Goal: Communication & Community: Answer question/provide support

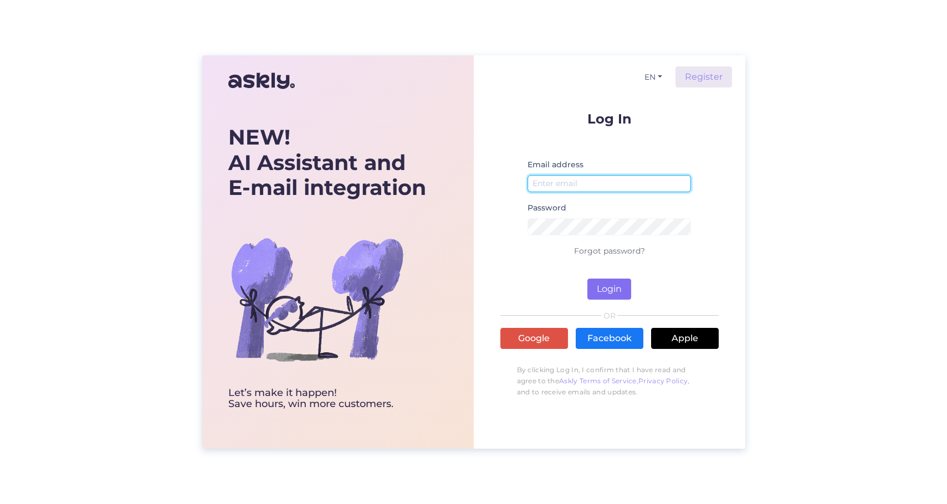
type input "[EMAIL_ADDRESS][DOMAIN_NAME]"
click at [606, 289] on button "Login" at bounding box center [609, 289] width 44 height 21
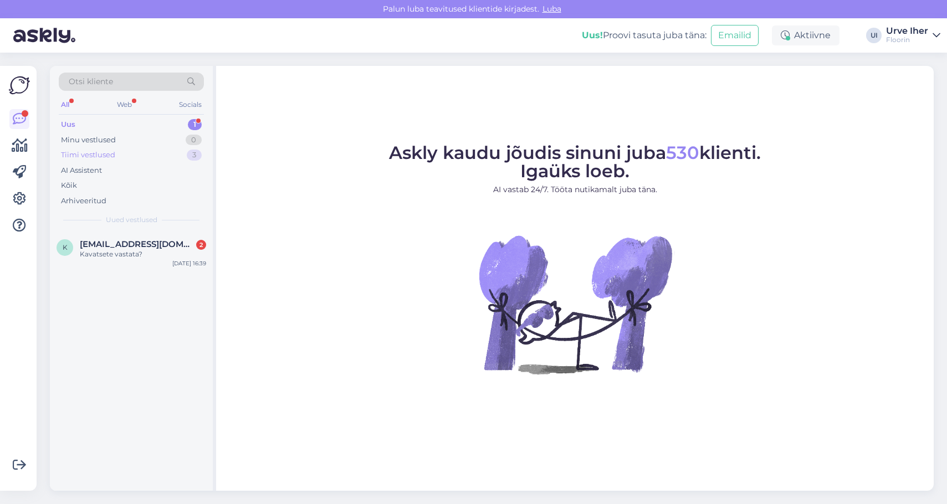
click at [80, 153] on div "Tiimi vestlused" at bounding box center [88, 155] width 54 height 11
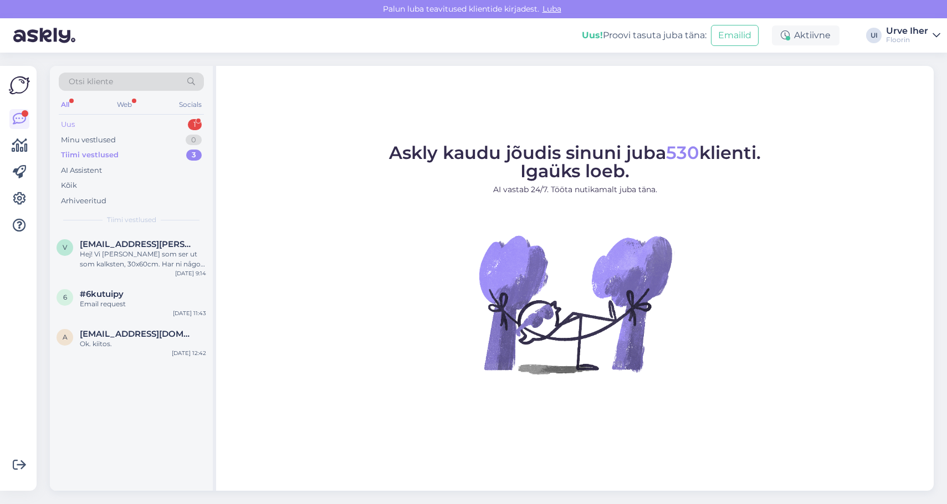
click at [75, 126] on div "Uus 1" at bounding box center [131, 125] width 145 height 16
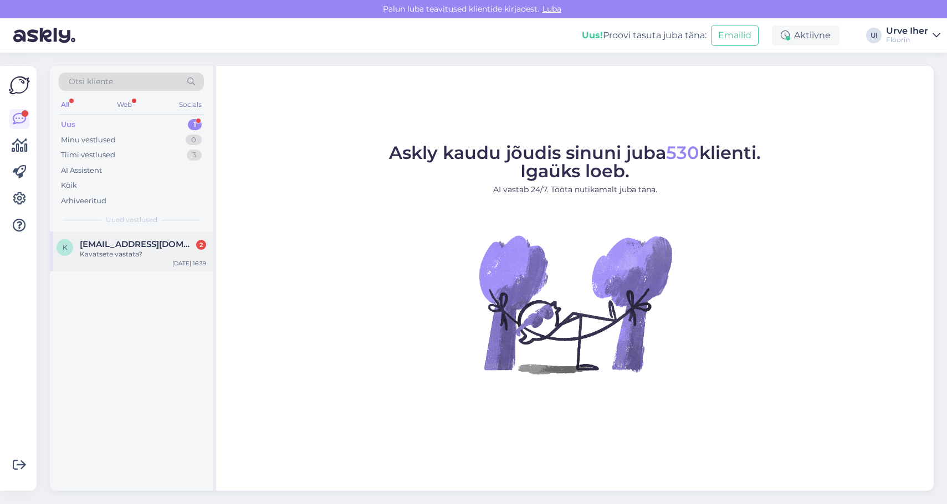
click at [91, 248] on span "[EMAIL_ADDRESS][DOMAIN_NAME]" at bounding box center [137, 244] width 115 height 10
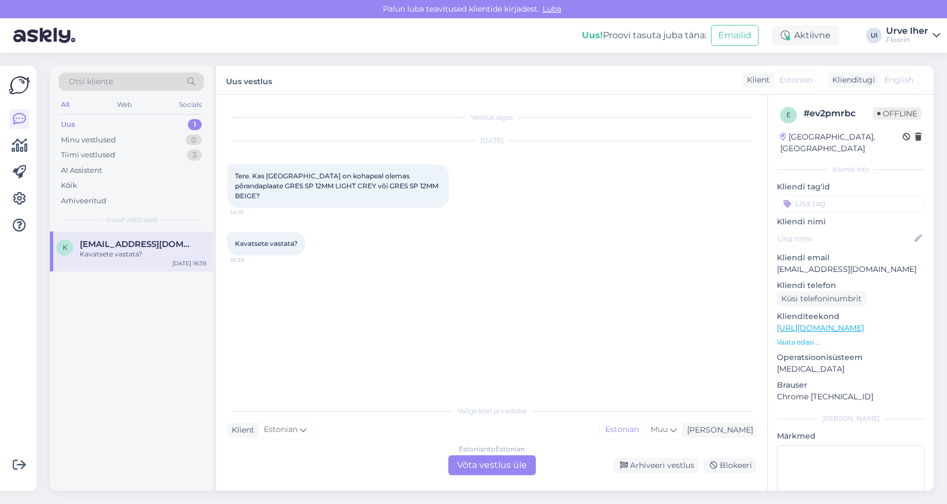
click at [482, 465] on div "Estonian to Estonian Võta vestlus üle" at bounding box center [492, 465] width 88 height 20
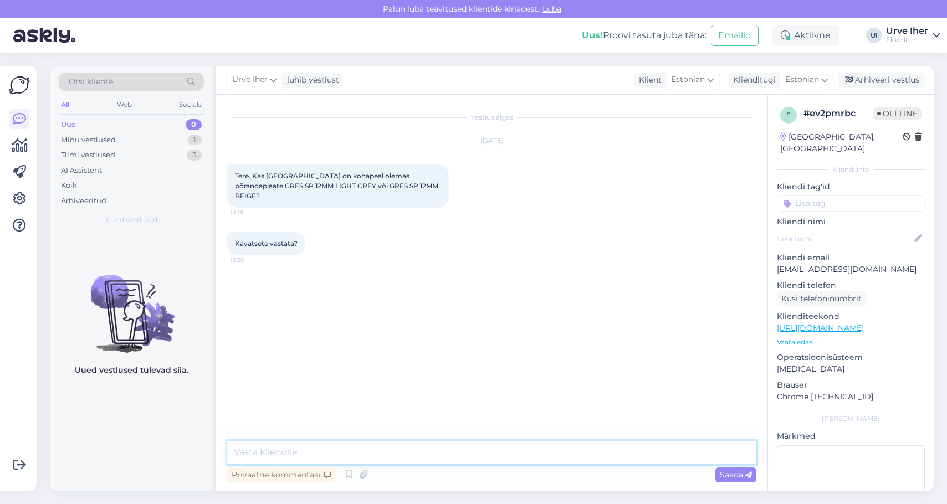
click at [325, 452] on textarea at bounding box center [491, 452] width 529 height 23
click at [309, 453] on textarea "Tere! [GEOGRAPHIC_DATA] [PERSON_NAME] ei ole." at bounding box center [491, 452] width 529 height 23
drag, startPoint x: 258, startPoint y: 450, endPoint x: 356, endPoint y: 447, distance: 98.7
click at [356, 447] on textarea "Tere! [GEOGRAPHIC_DATA] [PERSON_NAME] ei ole." at bounding box center [491, 452] width 529 height 23
click at [258, 452] on textarea "Tere! Meie ladu on [GEOGRAPHIC_DATA]" at bounding box center [491, 452] width 529 height 23
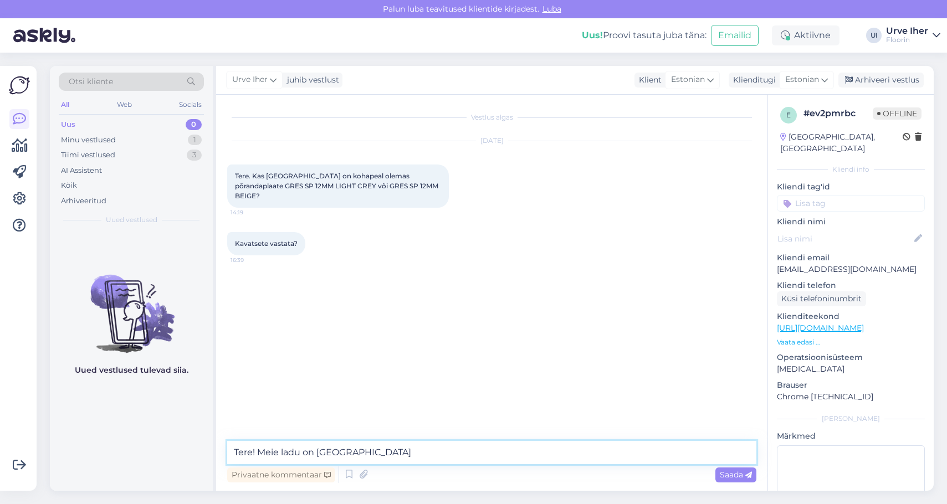
click at [365, 454] on textarea "Tere! Meie ladu on [GEOGRAPHIC_DATA]" at bounding box center [491, 452] width 529 height 23
click at [314, 452] on textarea "Tere! Meie ladu on [GEOGRAPHIC_DATA]" at bounding box center [491, 452] width 529 height 23
click at [366, 453] on textarea "Tere! Meie ladu asub [GEOGRAPHIC_DATA]" at bounding box center [491, 452] width 529 height 23
click at [466, 452] on textarea "Tere! Meie ladu asub [STREET_ADDRESS]. [GEOGRAPHIC_DATA] me [PERSON_NAME] hoius…" at bounding box center [491, 452] width 529 height 23
click at [603, 454] on textarea "Tere! Meie ladu asub [STREET_ADDRESS]. [GEOGRAPHIC_DATA] me müügis olevat [PERS…" at bounding box center [491, 452] width 529 height 23
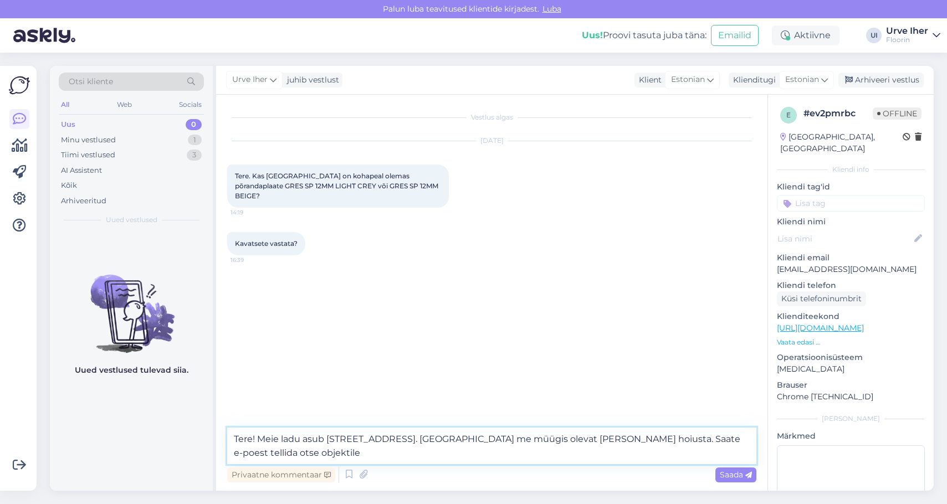
click at [635, 438] on textarea "Tere! Meie ladu asub [STREET_ADDRESS]. [GEOGRAPHIC_DATA] me müügis olevat [PERS…" at bounding box center [491, 446] width 529 height 37
click at [343, 454] on textarea "Tere! Meie ladu asub [STREET_ADDRESS]. [GEOGRAPHIC_DATA] me müügis olevat [PERS…" at bounding box center [491, 446] width 529 height 37
click at [259, 437] on textarea "Tere! Meie ladu asub [STREET_ADDRESS]. [GEOGRAPHIC_DATA] me müügis olevat [PERS…" at bounding box center [491, 446] width 529 height 37
click at [601, 439] on textarea "Tere! Meie ladu asub [STREET_ADDRESS]. [GEOGRAPHIC_DATA] me müügis olevat [PERS…" at bounding box center [491, 446] width 529 height 37
drag, startPoint x: 601, startPoint y: 439, endPoint x: 582, endPoint y: 438, distance: 18.4
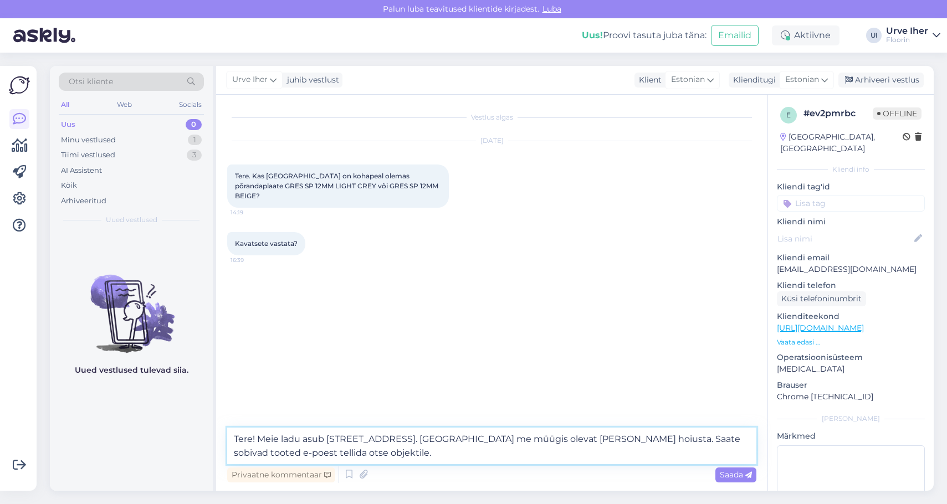
click at [582, 438] on textarea "Tere! Meie ladu asub [STREET_ADDRESS]. [GEOGRAPHIC_DATA] me müügis olevat [PERS…" at bounding box center [491, 446] width 529 height 37
click at [608, 440] on textarea "Tere! Meie ladu asub [STREET_ADDRESS]. [GEOGRAPHIC_DATA] me müügis olevat [PERS…" at bounding box center [491, 446] width 529 height 37
click at [325, 454] on textarea "Tere! Meie ladu asub [STREET_ADDRESS]. [GEOGRAPHIC_DATA] me müügis olevat [PERS…" at bounding box center [491, 446] width 529 height 37
click at [385, 454] on textarea "Tere! Meie ladu asub [STREET_ADDRESS]. [GEOGRAPHIC_DATA] me müügis olevat [PERS…" at bounding box center [491, 446] width 529 height 37
click at [561, 452] on textarea "Tere! Meie ladu asub [STREET_ADDRESS]. [GEOGRAPHIC_DATA] me müügis olevat [PERS…" at bounding box center [491, 446] width 529 height 37
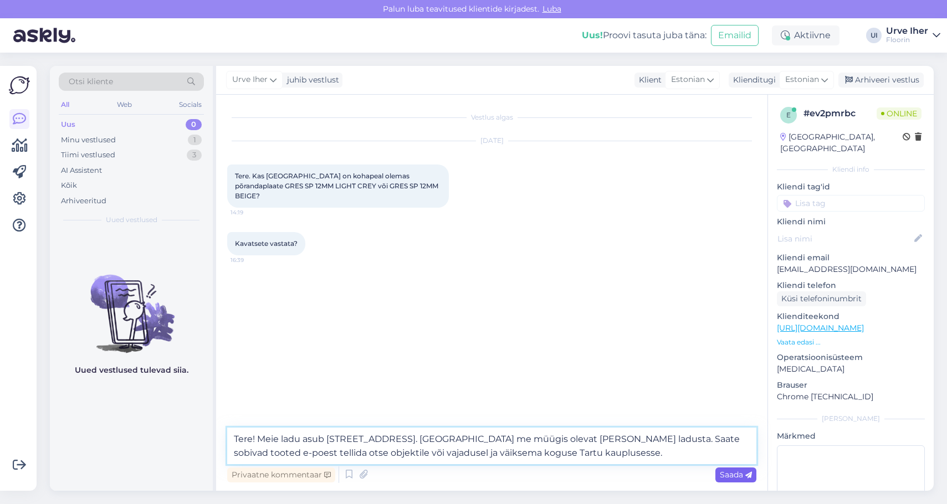
type textarea "Tere! Meie ladu asub [STREET_ADDRESS]. [GEOGRAPHIC_DATA] me müügis olevat [PERS…"
click at [727, 474] on span "Saada" at bounding box center [736, 475] width 32 height 10
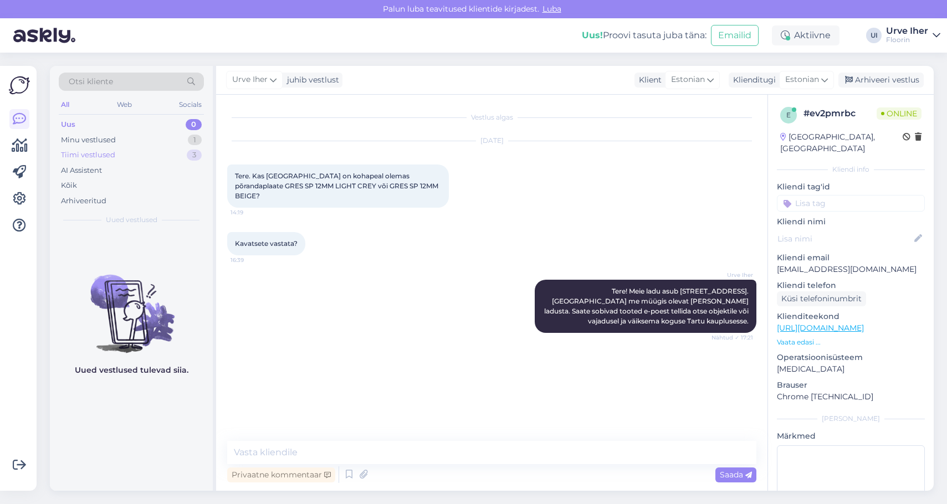
click at [90, 155] on div "Tiimi vestlused" at bounding box center [88, 155] width 54 height 11
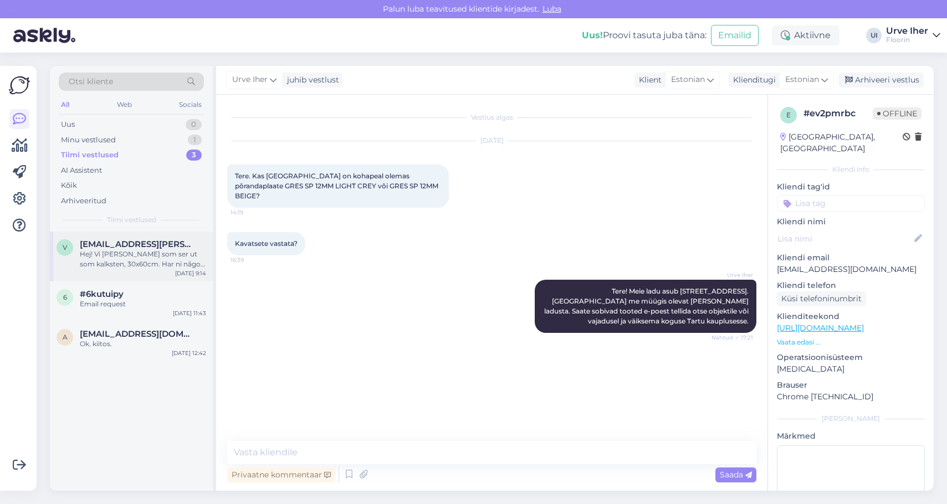
click at [105, 250] on div "Hej! Vi [PERSON_NAME] som ser ut som kalksten, 30x60cm. Har ni något som kan pa…" at bounding box center [143, 259] width 126 height 20
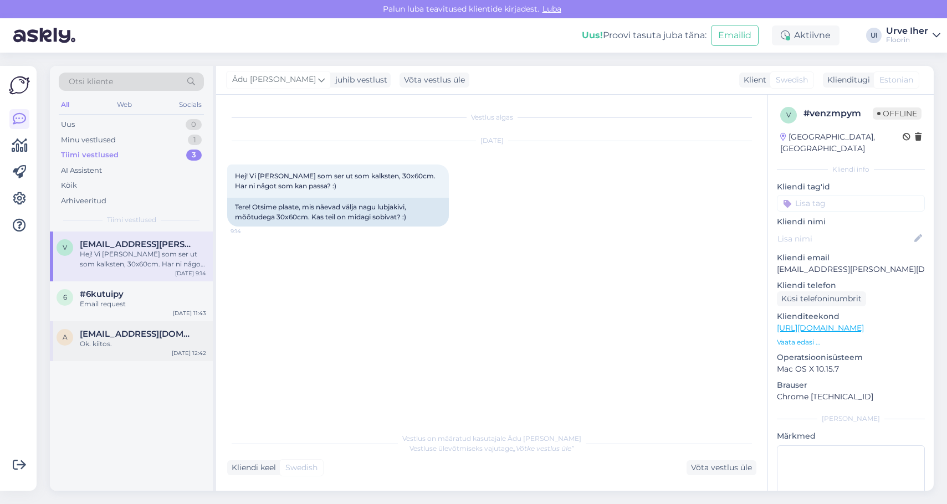
click at [100, 334] on span "[EMAIL_ADDRESS][DOMAIN_NAME]" at bounding box center [137, 334] width 115 height 10
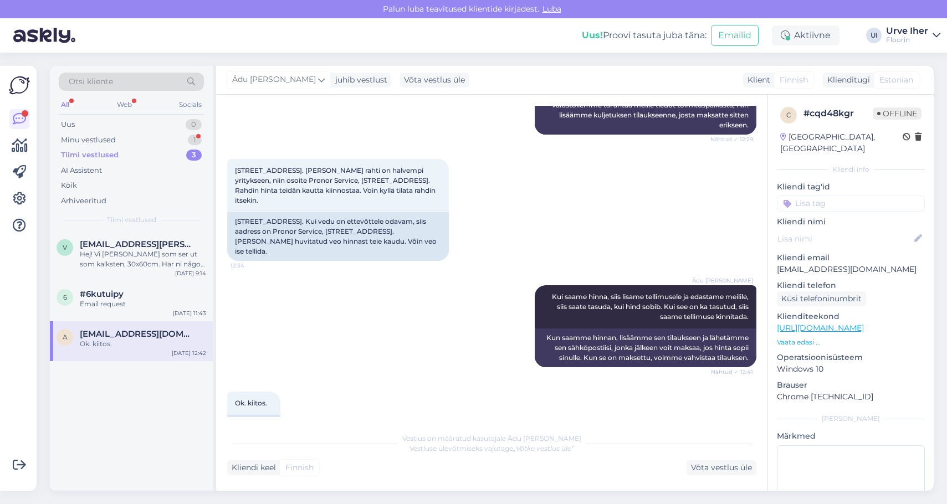
scroll to position [606, 0]
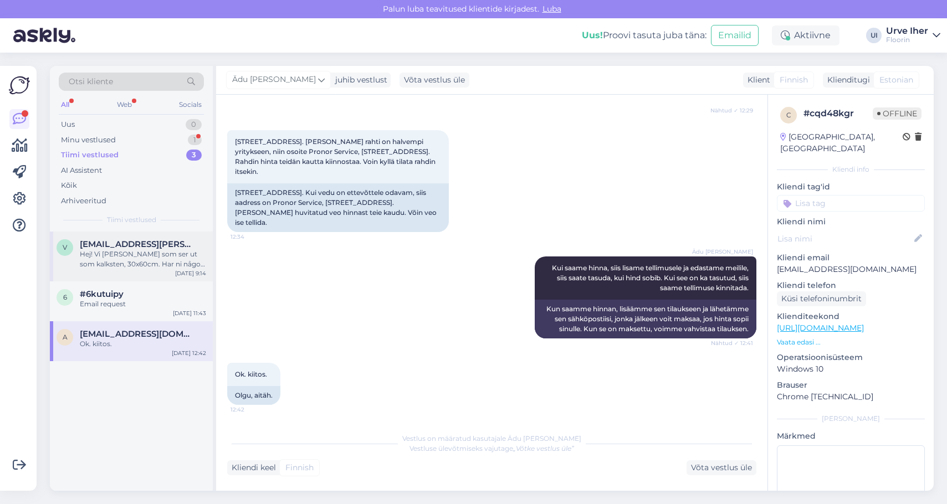
click at [108, 253] on div "Hej! Vi [PERSON_NAME] som ser ut som kalksten, 30x60cm. Har ni något som kan pa…" at bounding box center [143, 259] width 126 height 20
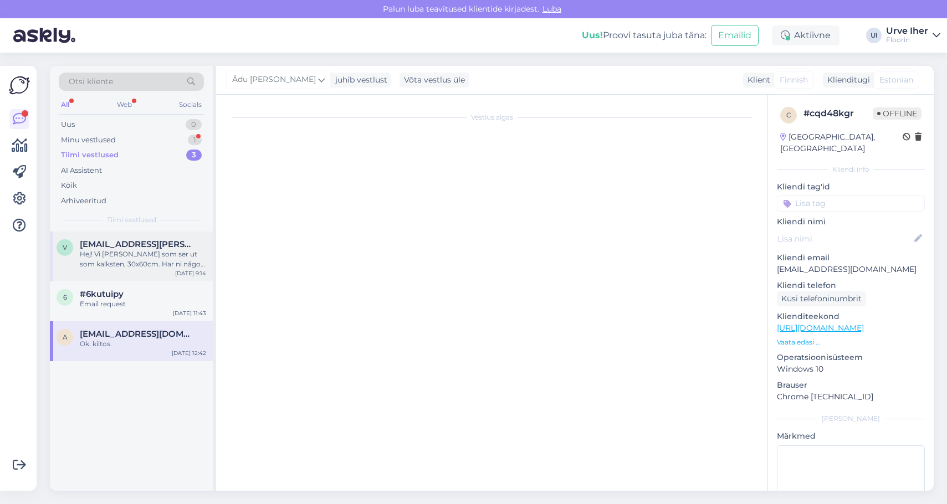
scroll to position [0, 0]
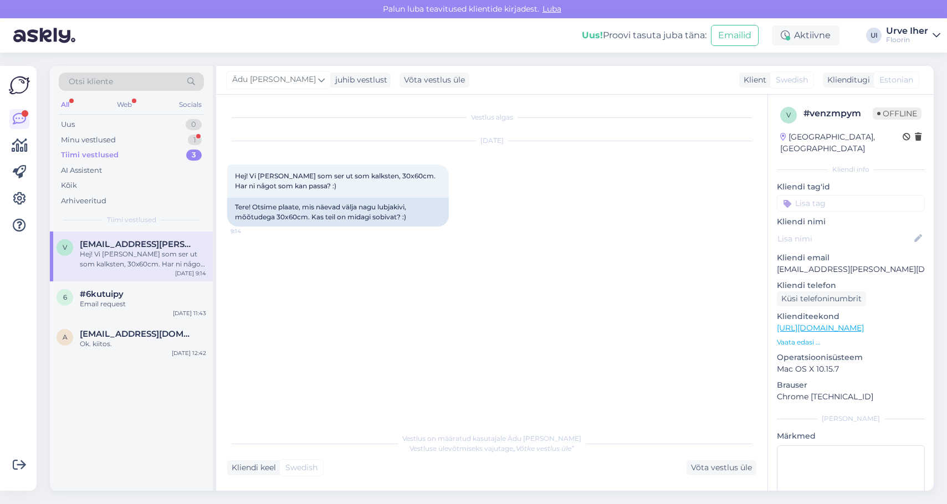
click at [842, 323] on link "[URL][DOMAIN_NAME]" at bounding box center [820, 328] width 87 height 10
click at [797, 337] on p "Vaata edasi ..." at bounding box center [851, 342] width 148 height 10
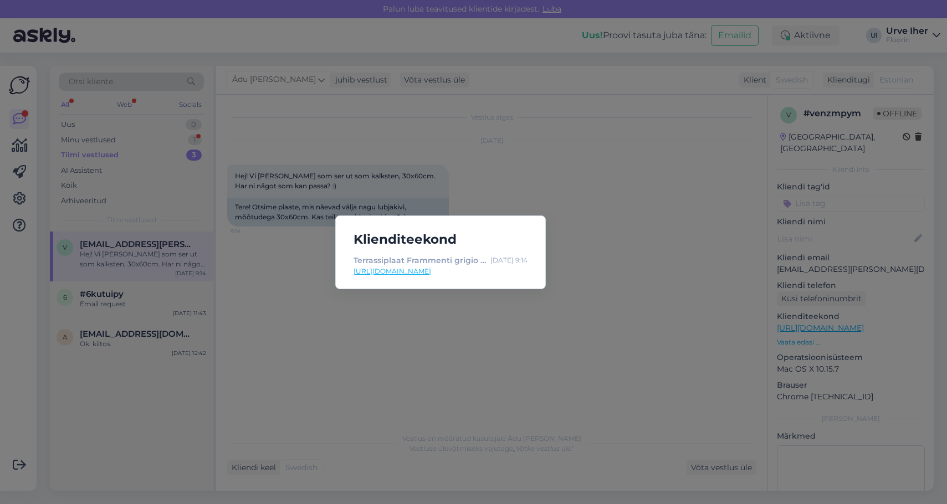
click at [604, 327] on div "Klienditeekond Terrassiplaat Frammenti grigio 60x60R. Floorin e-pood [DATE] 9:1…" at bounding box center [473, 252] width 947 height 504
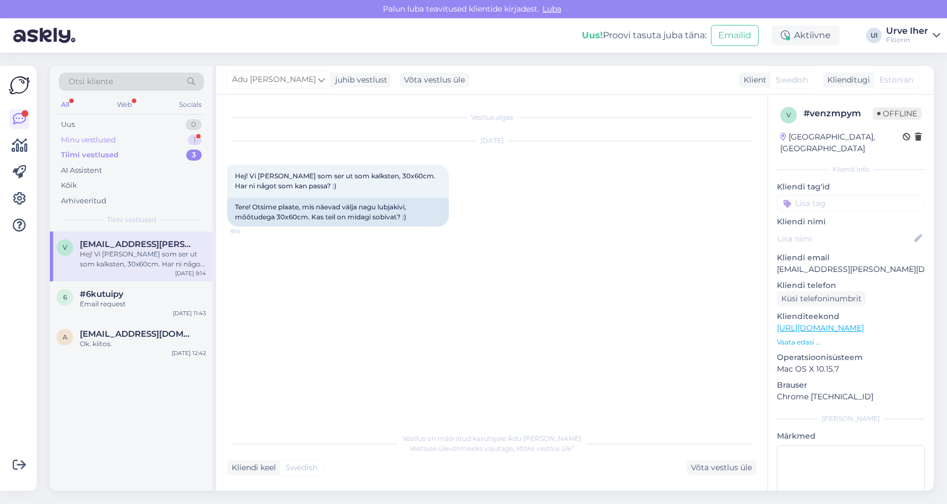
click at [99, 137] on div "Minu vestlused" at bounding box center [88, 140] width 55 height 11
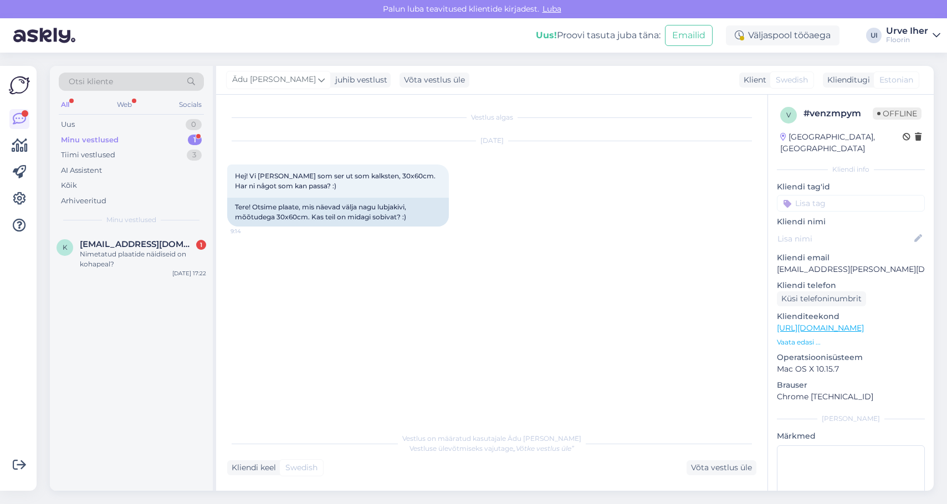
click at [88, 139] on div "Minu vestlused" at bounding box center [90, 140] width 58 height 11
click at [98, 250] on div "Nimetatud plaatide näidiseid on kohapeal?" at bounding box center [143, 259] width 126 height 20
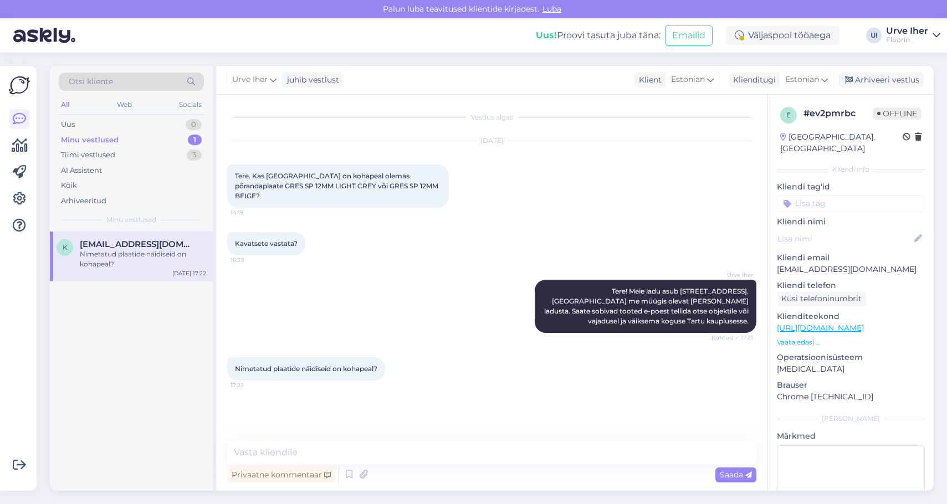
click at [408, 474] on div "Privaatne kommentaar Saada" at bounding box center [491, 474] width 529 height 21
click at [383, 474] on div "Privaatne kommentaar Saada" at bounding box center [491, 474] width 529 height 21
click at [365, 454] on textarea at bounding box center [491, 452] width 529 height 23
type textarea "M"
click at [239, 452] on textarea "uurisin," at bounding box center [491, 452] width 529 height 23
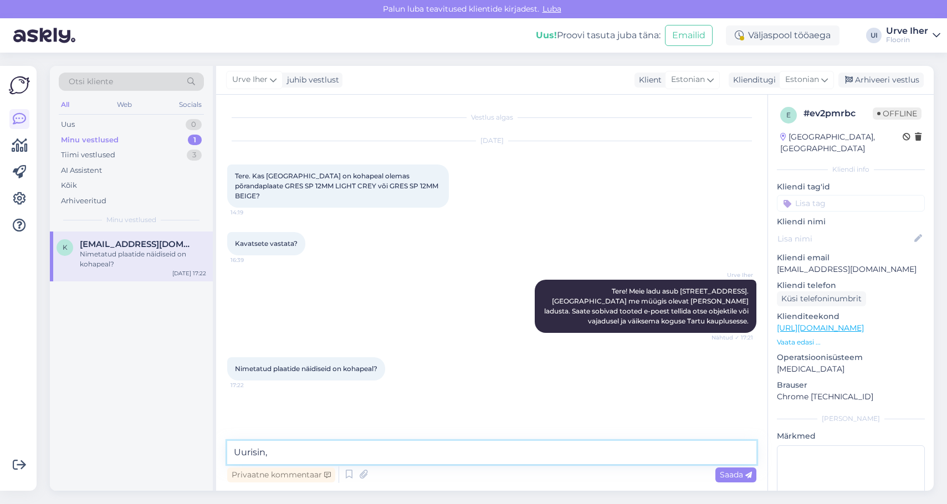
click at [276, 454] on textarea "Uurisin," at bounding box center [491, 452] width 529 height 23
drag, startPoint x: 468, startPoint y: 453, endPoint x: 316, endPoint y: 451, distance: 151.8
click at [316, 451] on textarea "Uurisin. Midagi on, aga kauplus praegu juba suletud." at bounding box center [491, 452] width 529 height 23
click at [353, 452] on textarea "Uurisin. Midagi on olemas. Saate läbi minna ja" at bounding box center [491, 452] width 529 height 23
click at [380, 452] on textarea "Uurisin. Midagi on olemas. Saate läbi minna ja" at bounding box center [491, 452] width 529 height 23
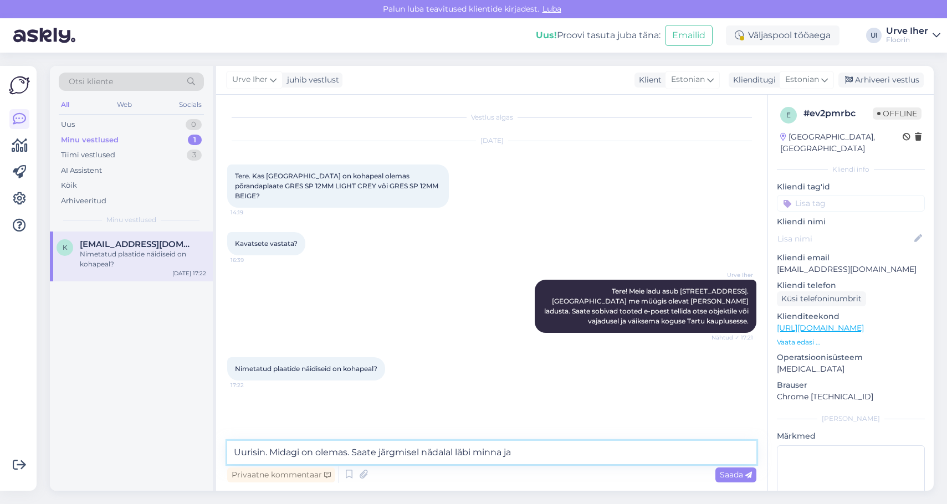
click at [527, 453] on textarea "Uurisin. Midagi on olemas. Saate järgmisel nädalal läbi minna ja" at bounding box center [491, 452] width 529 height 23
click at [317, 452] on textarea "Uurisin. Midagi on olemas. Saate järgmisel nädalal läbi minna ja soovi korral t…" at bounding box center [491, 452] width 529 height 23
type textarea "Uurisin. Midagi on [GEOGRAPHIC_DATA] olemas. Saate järgmisel nädalal läbi minna…"
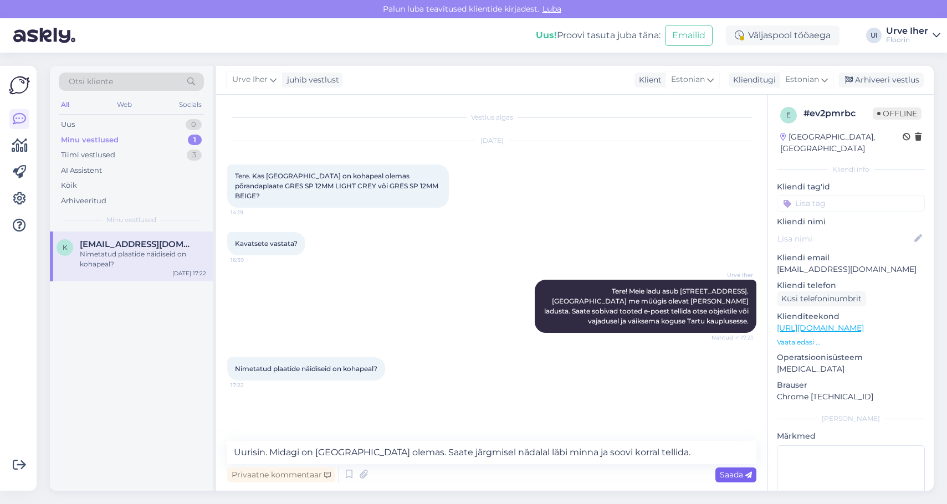
click at [733, 471] on span "Saada" at bounding box center [736, 475] width 32 height 10
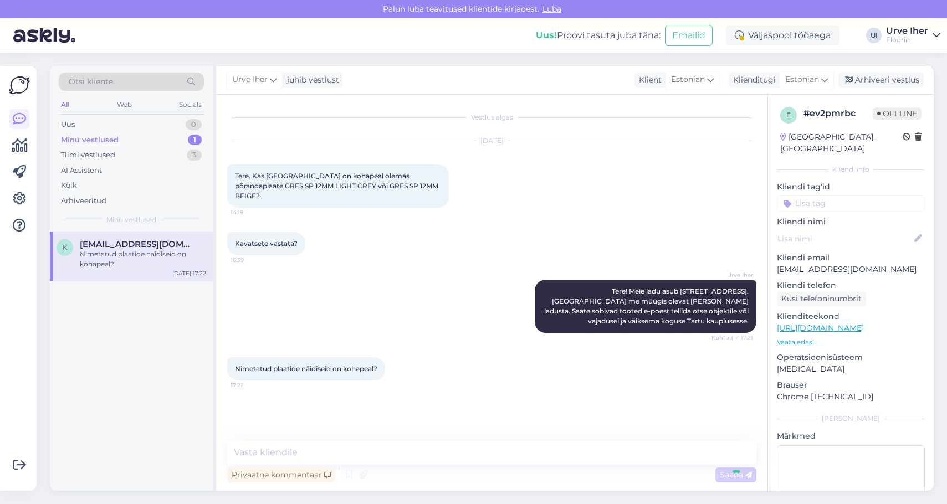
scroll to position [9, 0]
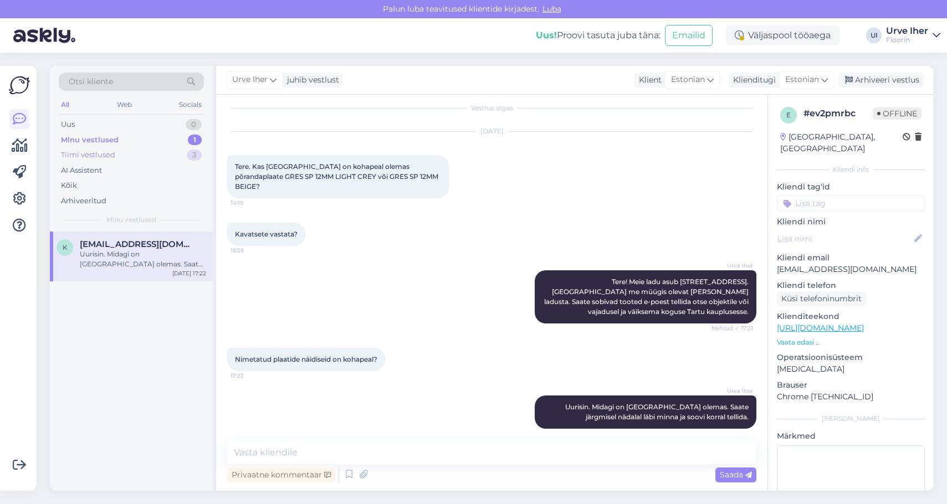
click at [80, 153] on div "Tiimi vestlused" at bounding box center [88, 155] width 54 height 11
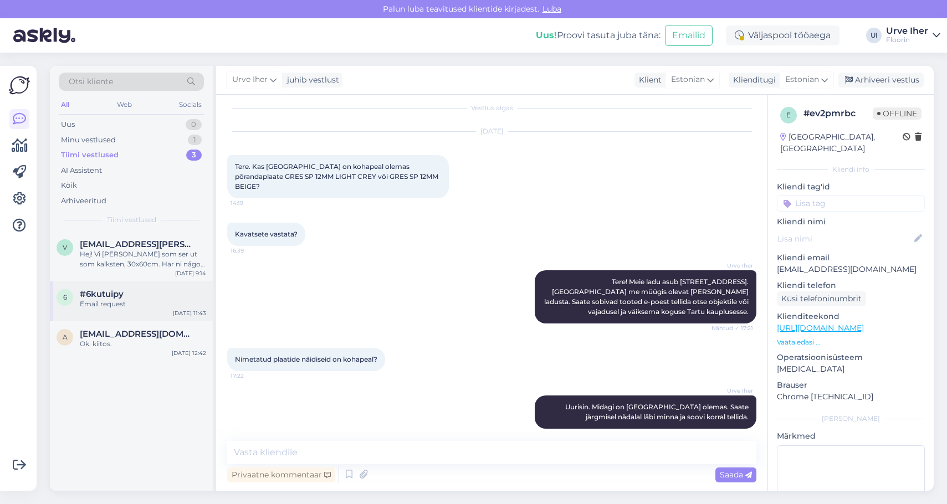
click at [95, 299] on div "Email request" at bounding box center [143, 304] width 126 height 10
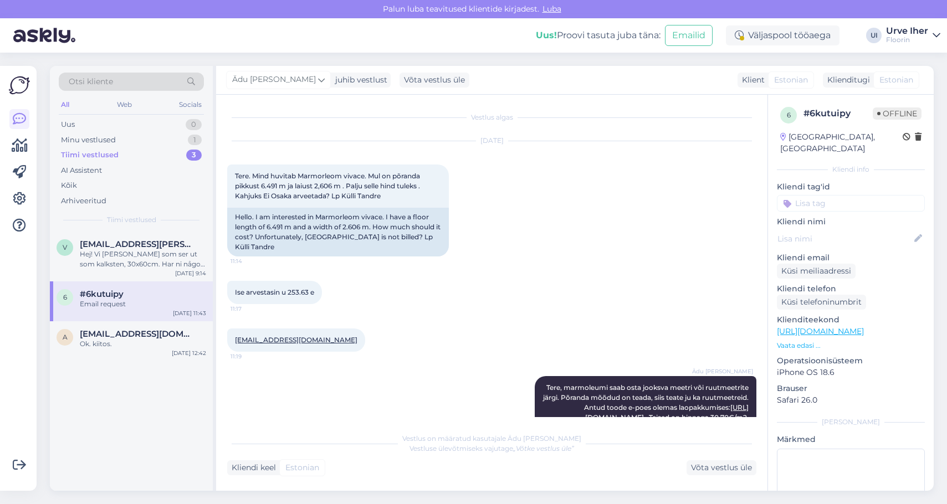
scroll to position [24, 0]
